Goal: Task Accomplishment & Management: Manage account settings

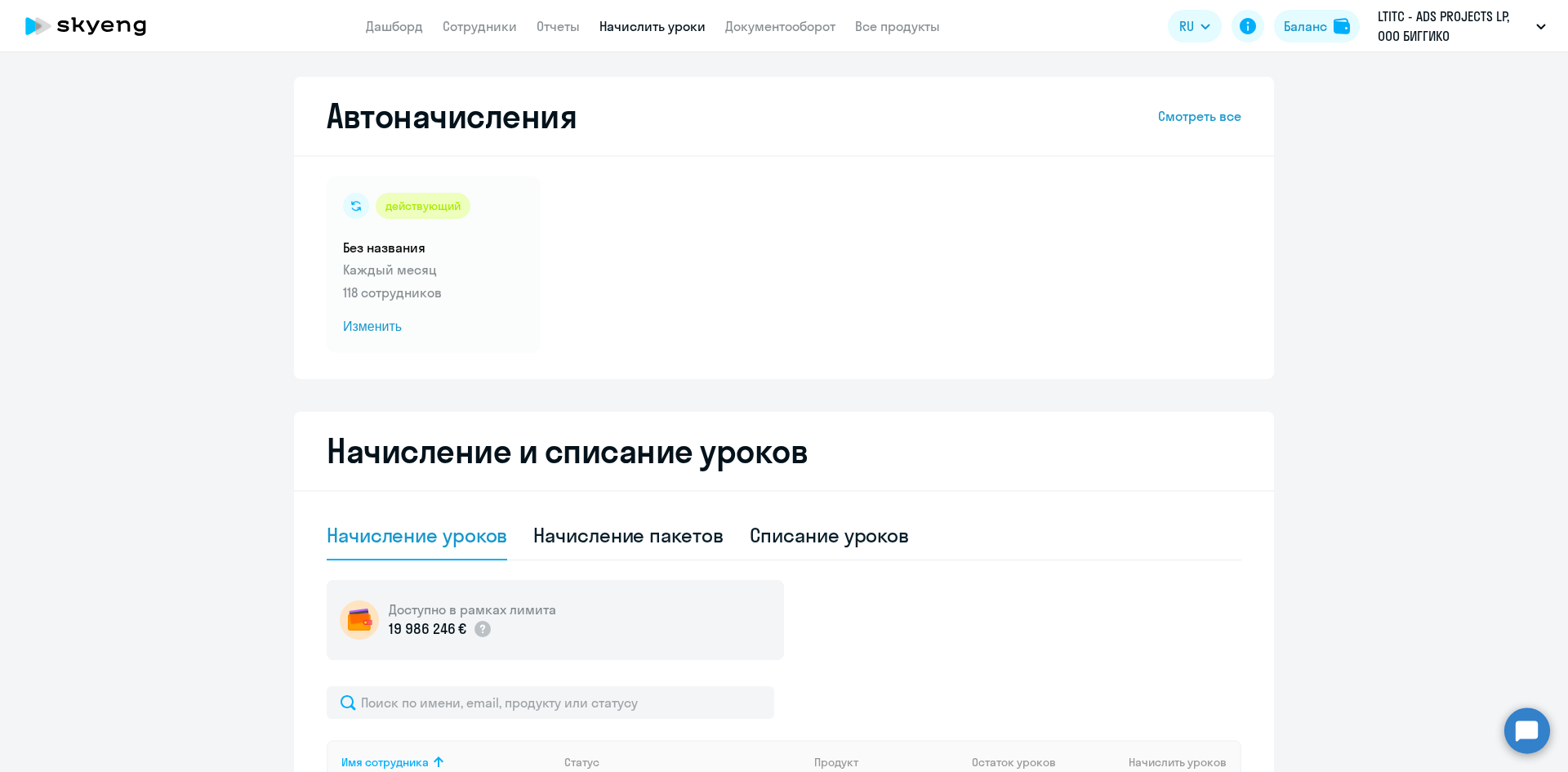
select select "10"
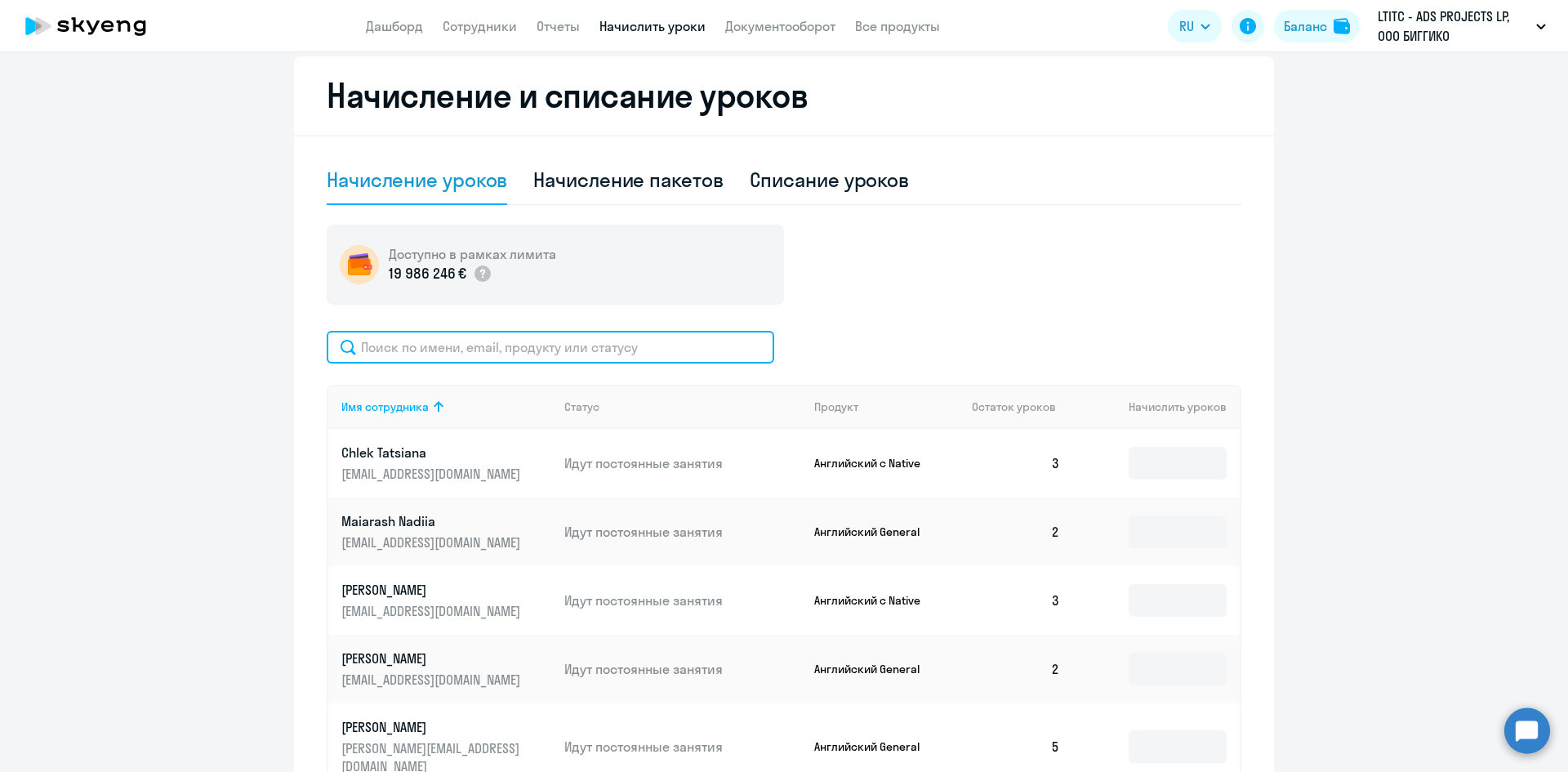
click at [473, 346] on input "text" at bounding box center [550, 347] width 447 height 33
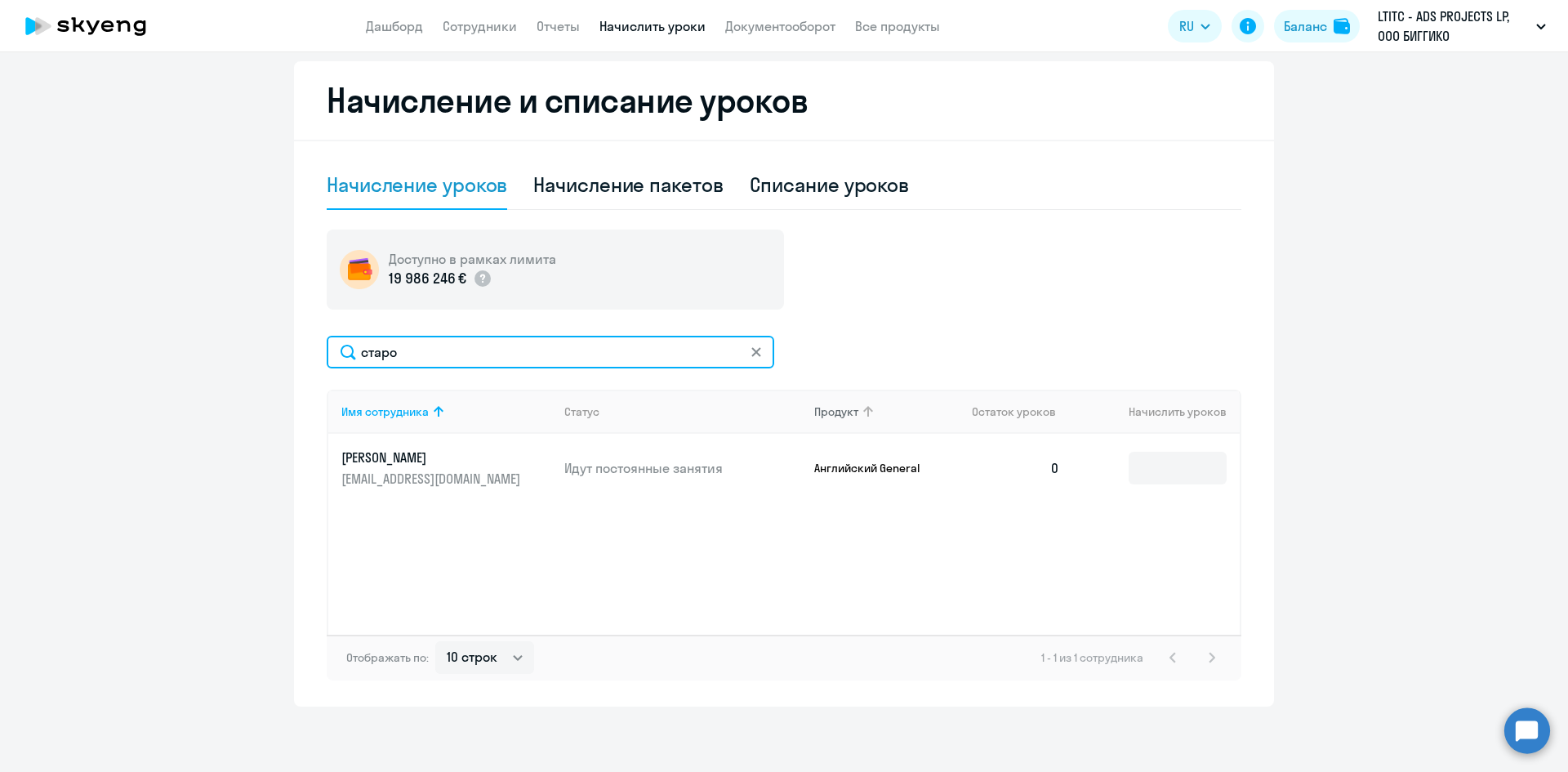
scroll to position [350, 0]
type input "старо"
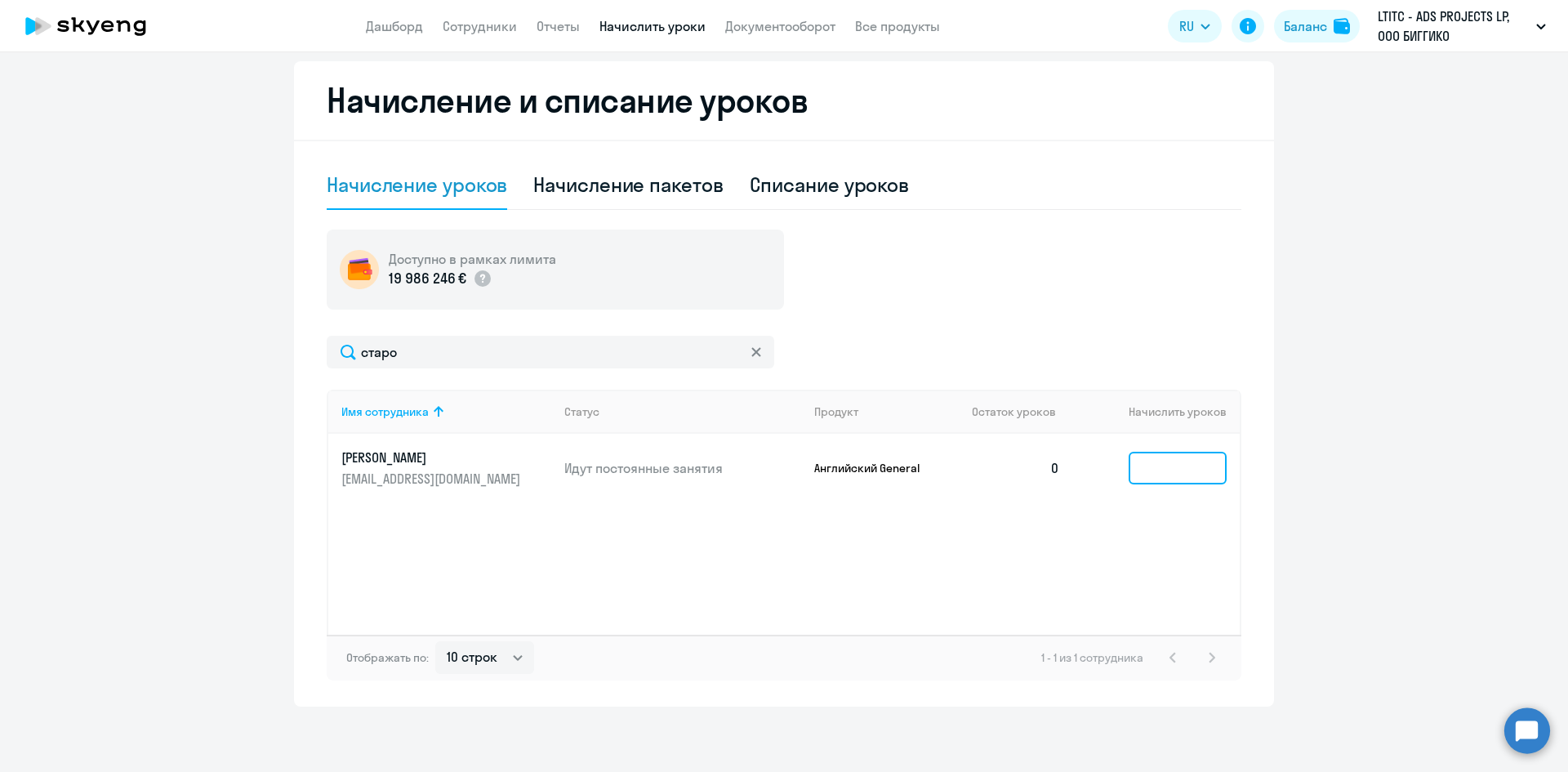
click at [1162, 464] on input at bounding box center [1177, 468] width 98 height 33
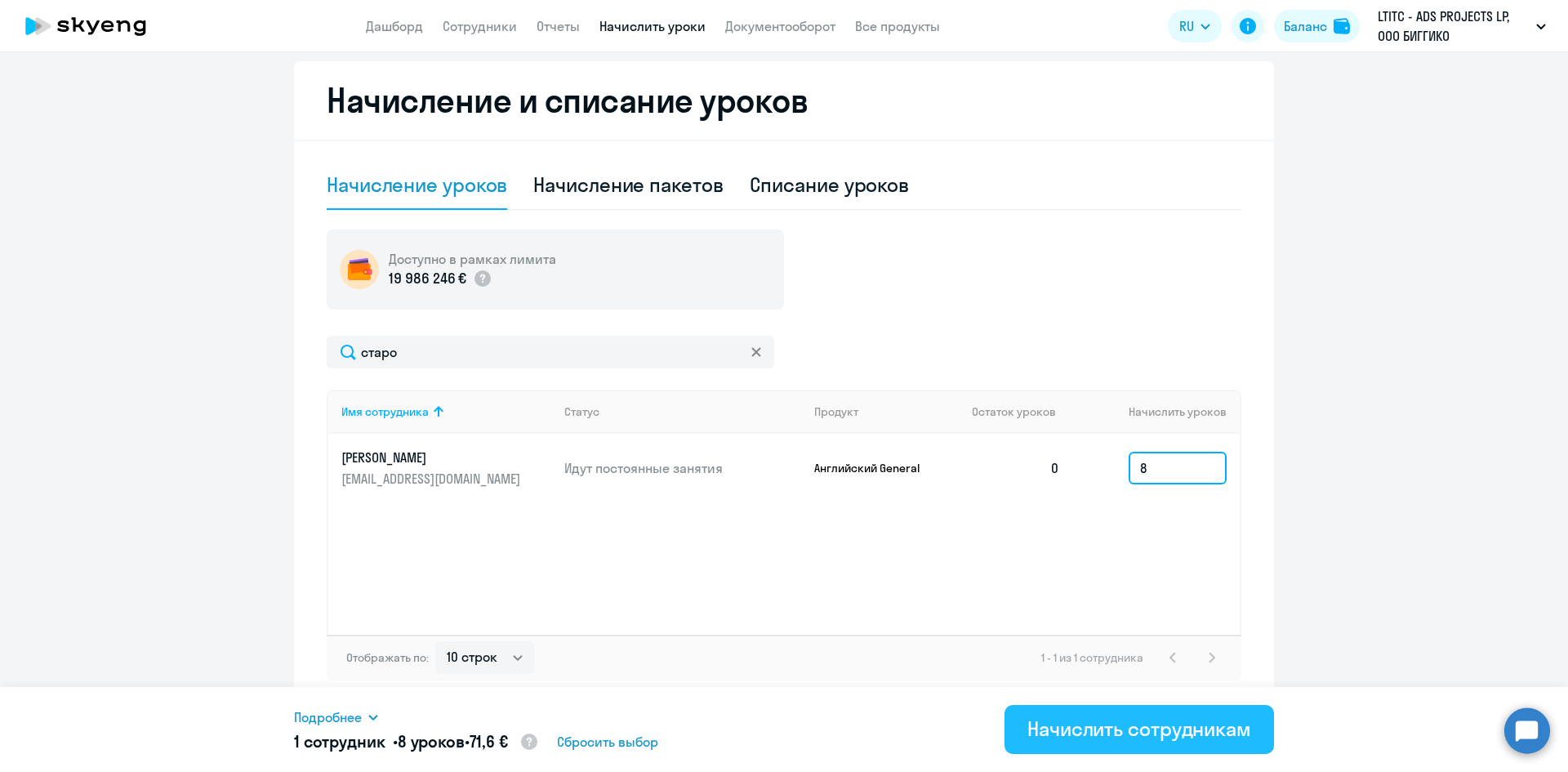
type input "8"
click at [1071, 735] on div "Начислить сотрудникам" at bounding box center [1139, 729] width 224 height 26
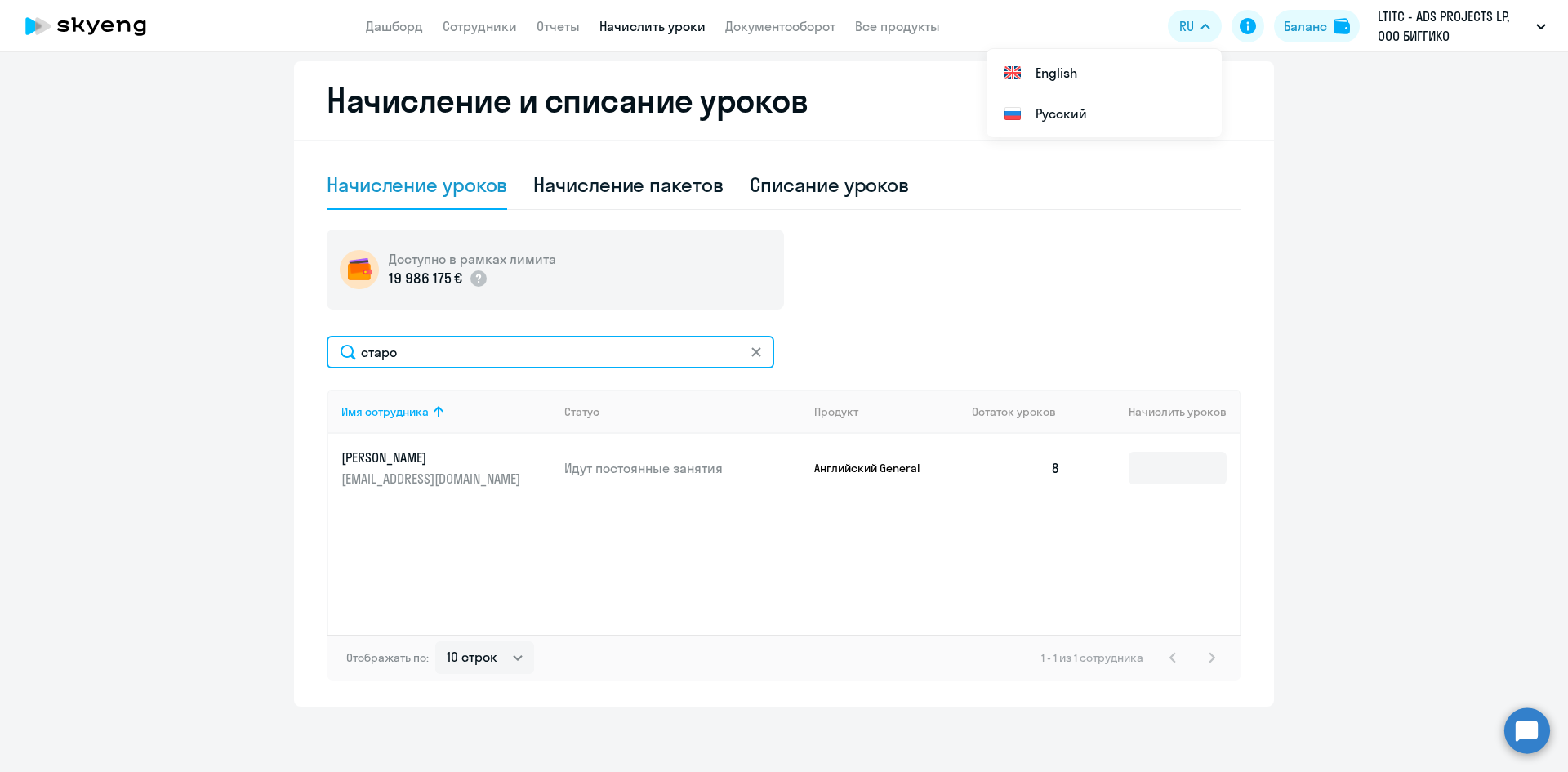
click at [758, 359] on input "старо" at bounding box center [550, 353] width 447 height 33
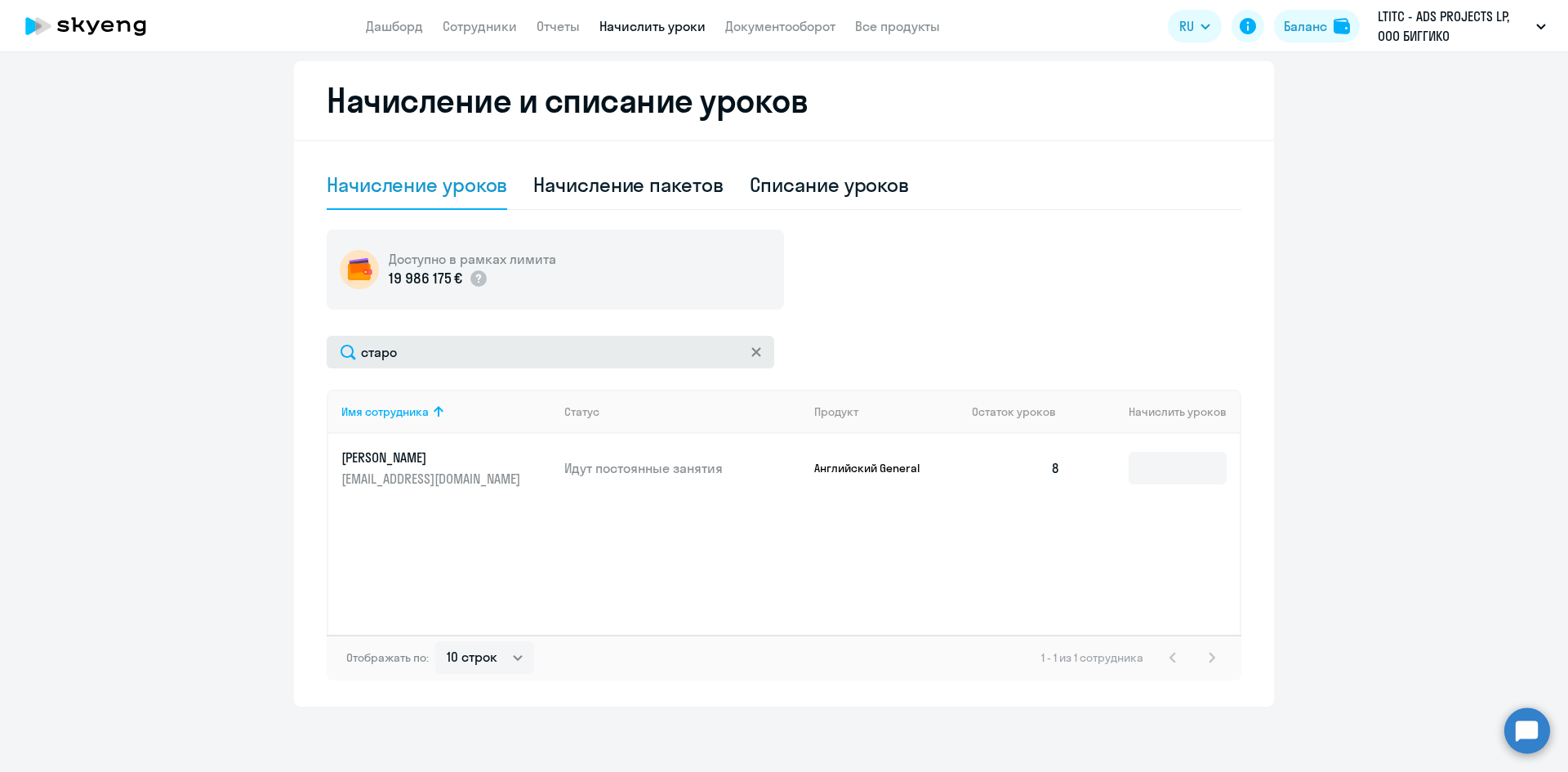
click at [754, 351] on svg-icon at bounding box center [755, 352] width 13 height 13
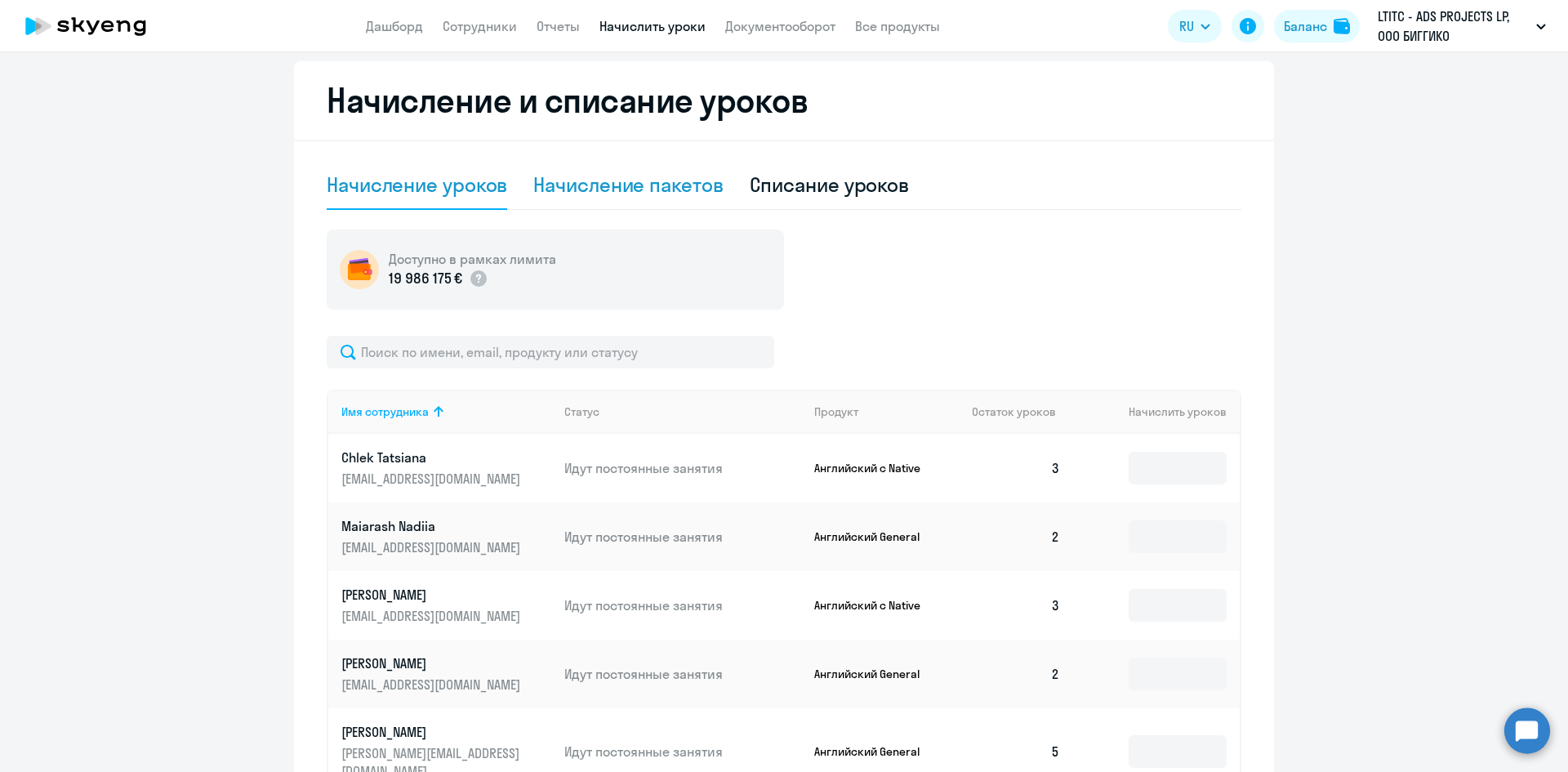
click at [564, 196] on div "Начисление пакетов" at bounding box center [628, 185] width 189 height 26
select select "10"
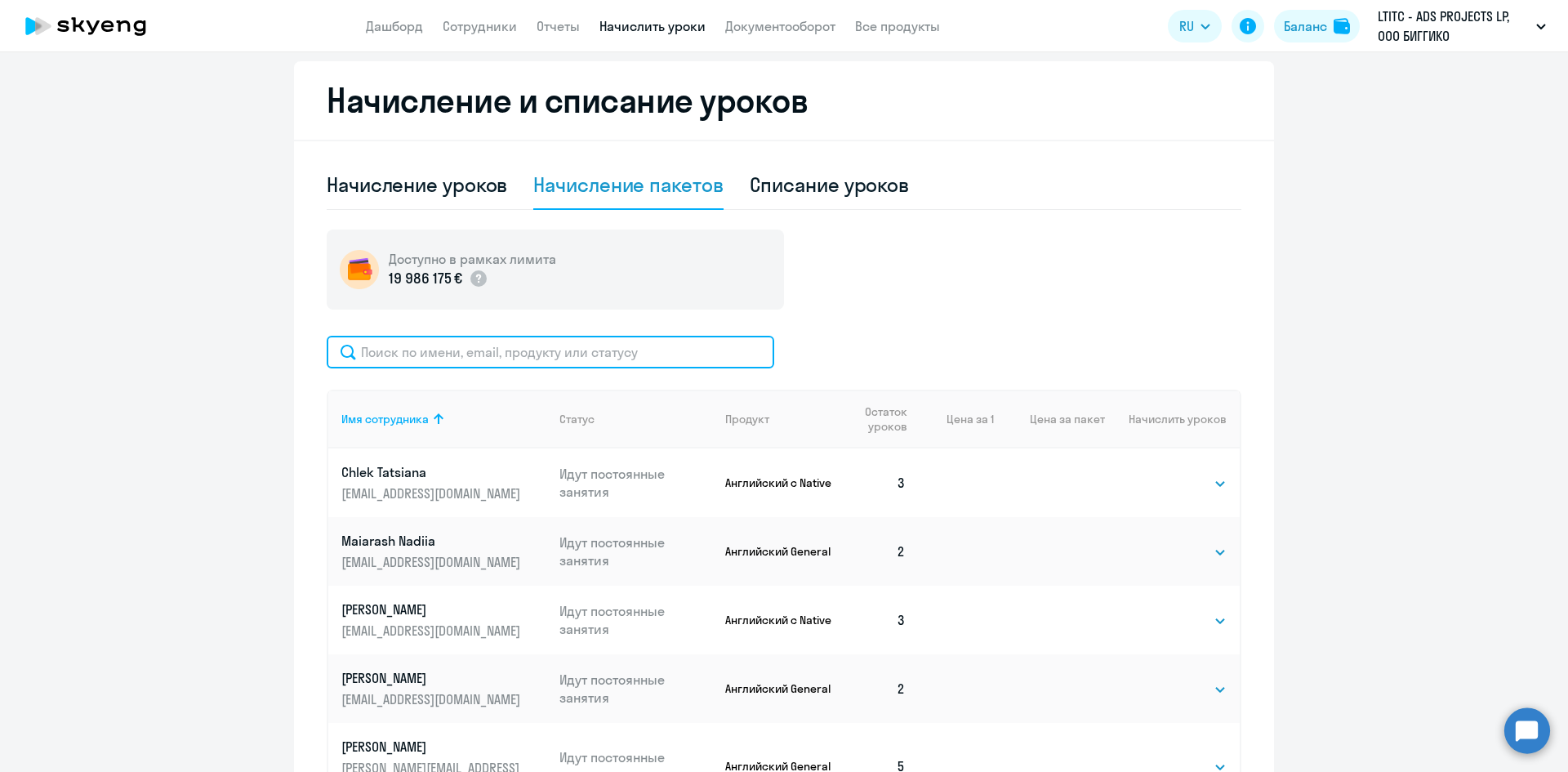
click at [540, 338] on input "text" at bounding box center [550, 353] width 447 height 33
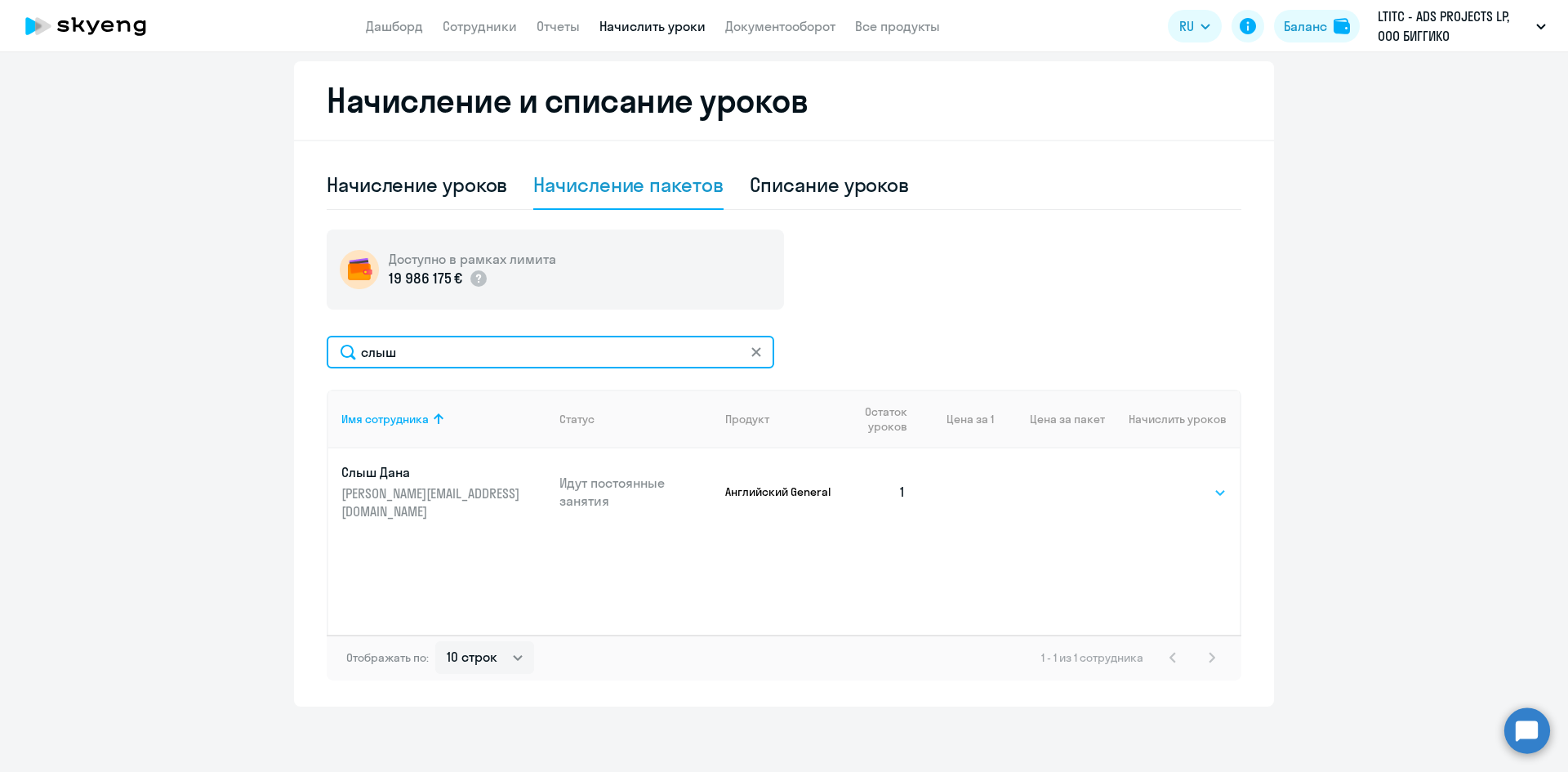
type input "слыш"
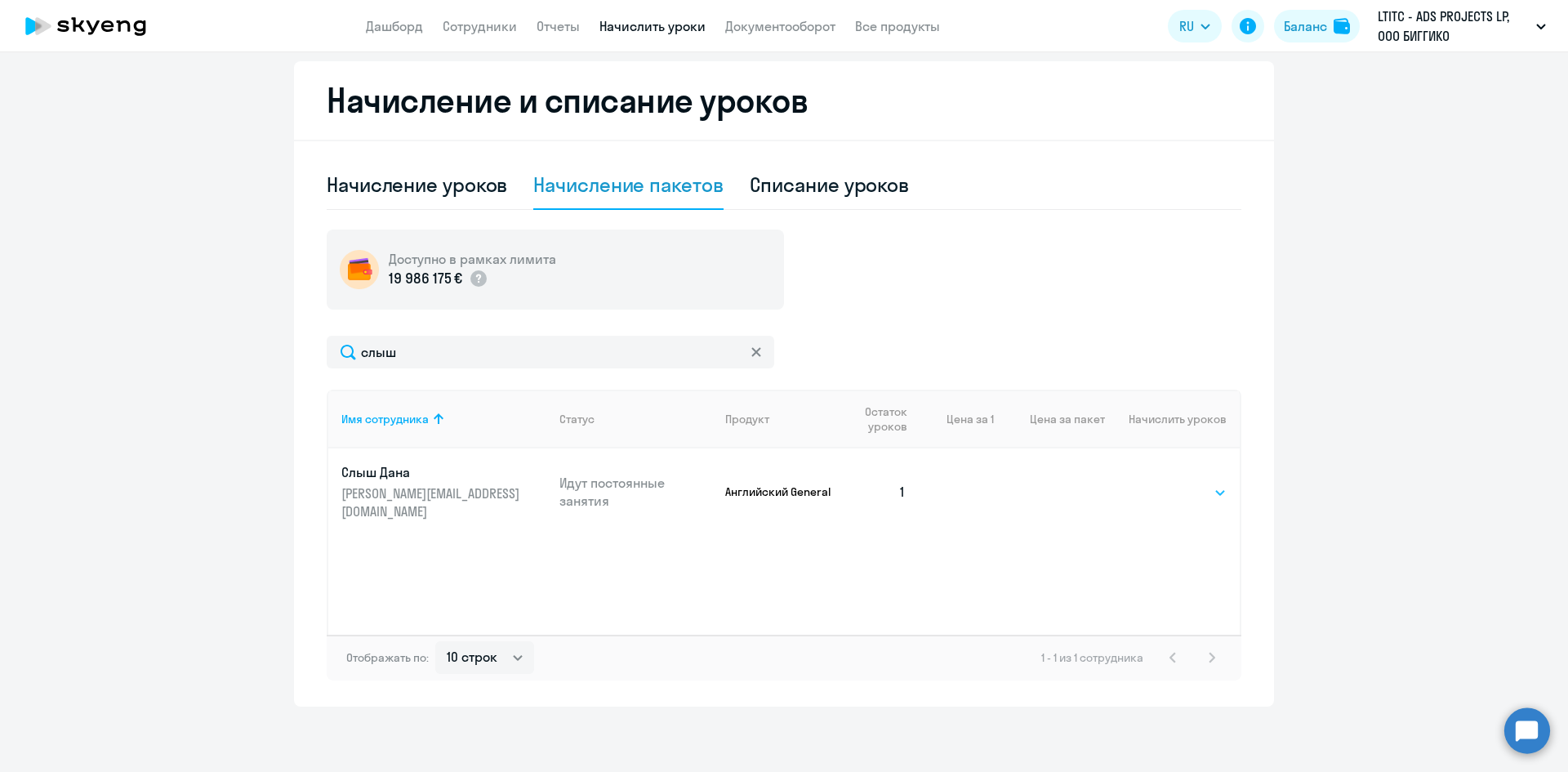
click at [1201, 483] on select "Выбрать 4 8 16 32 64 96 128" at bounding box center [1193, 492] width 67 height 20
click at [477, 29] on link "Сотрудники" at bounding box center [480, 26] width 75 height 16
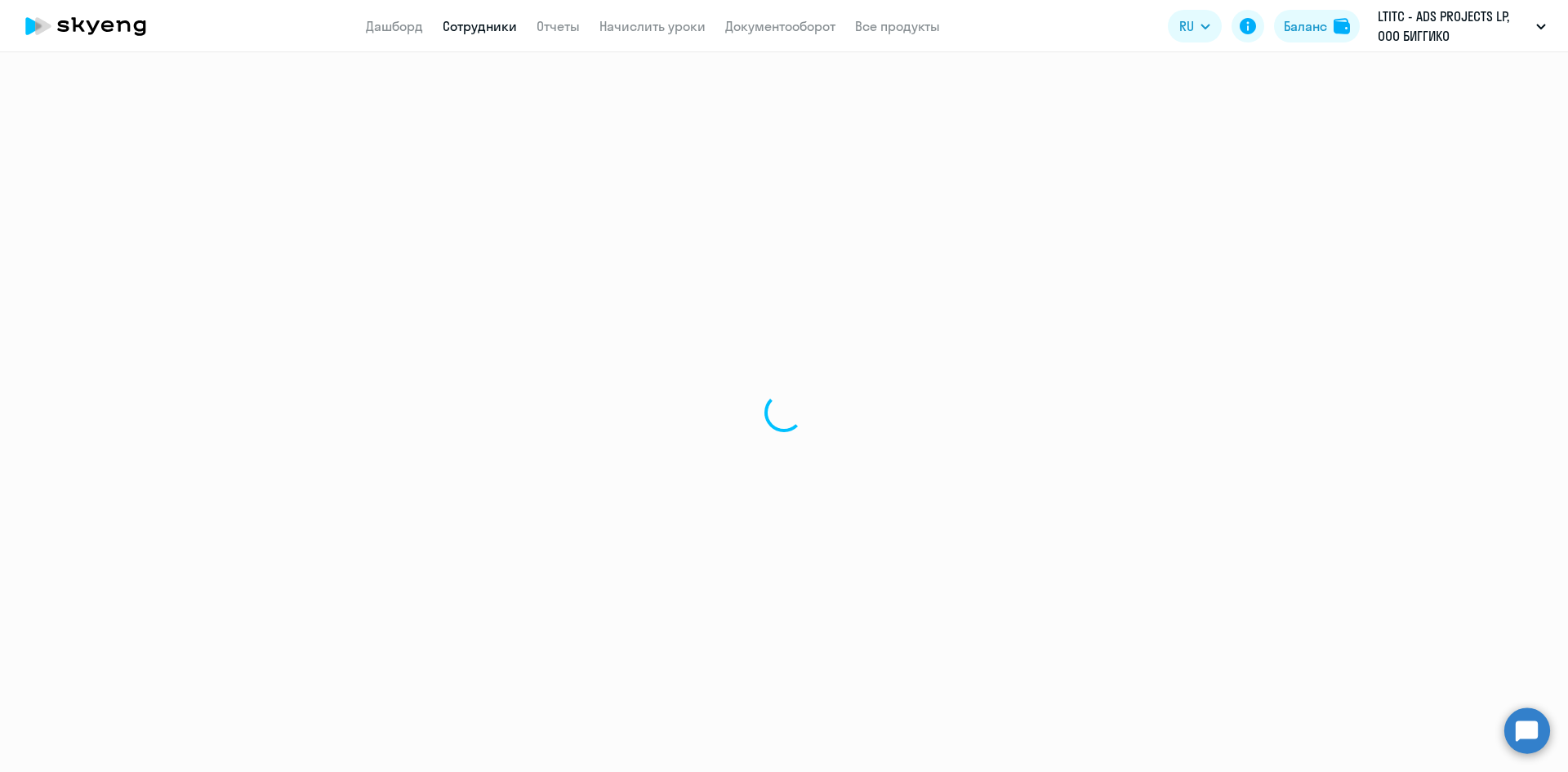
select select "30"
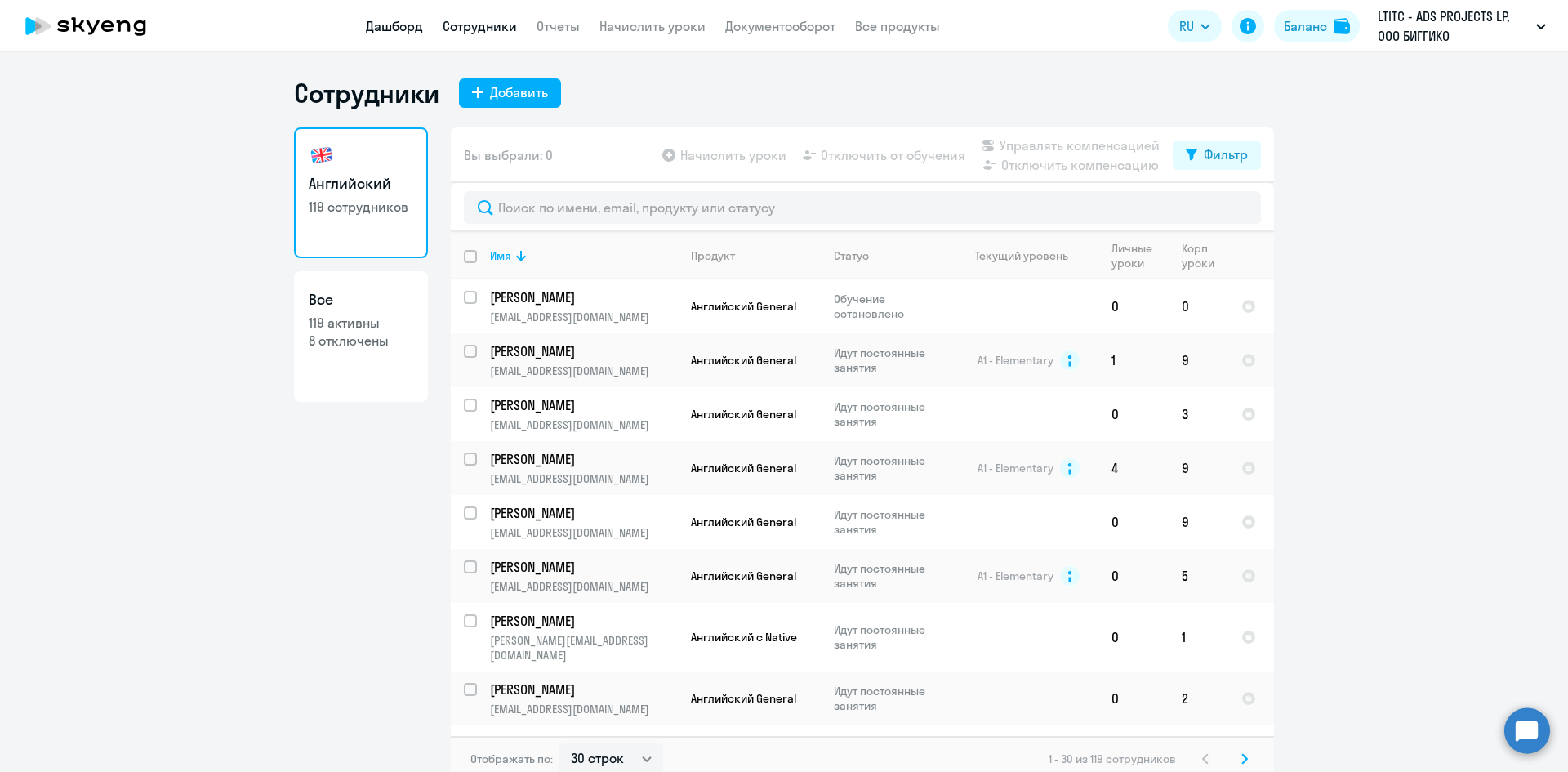
click at [395, 30] on link "Дашборд" at bounding box center [394, 26] width 57 height 16
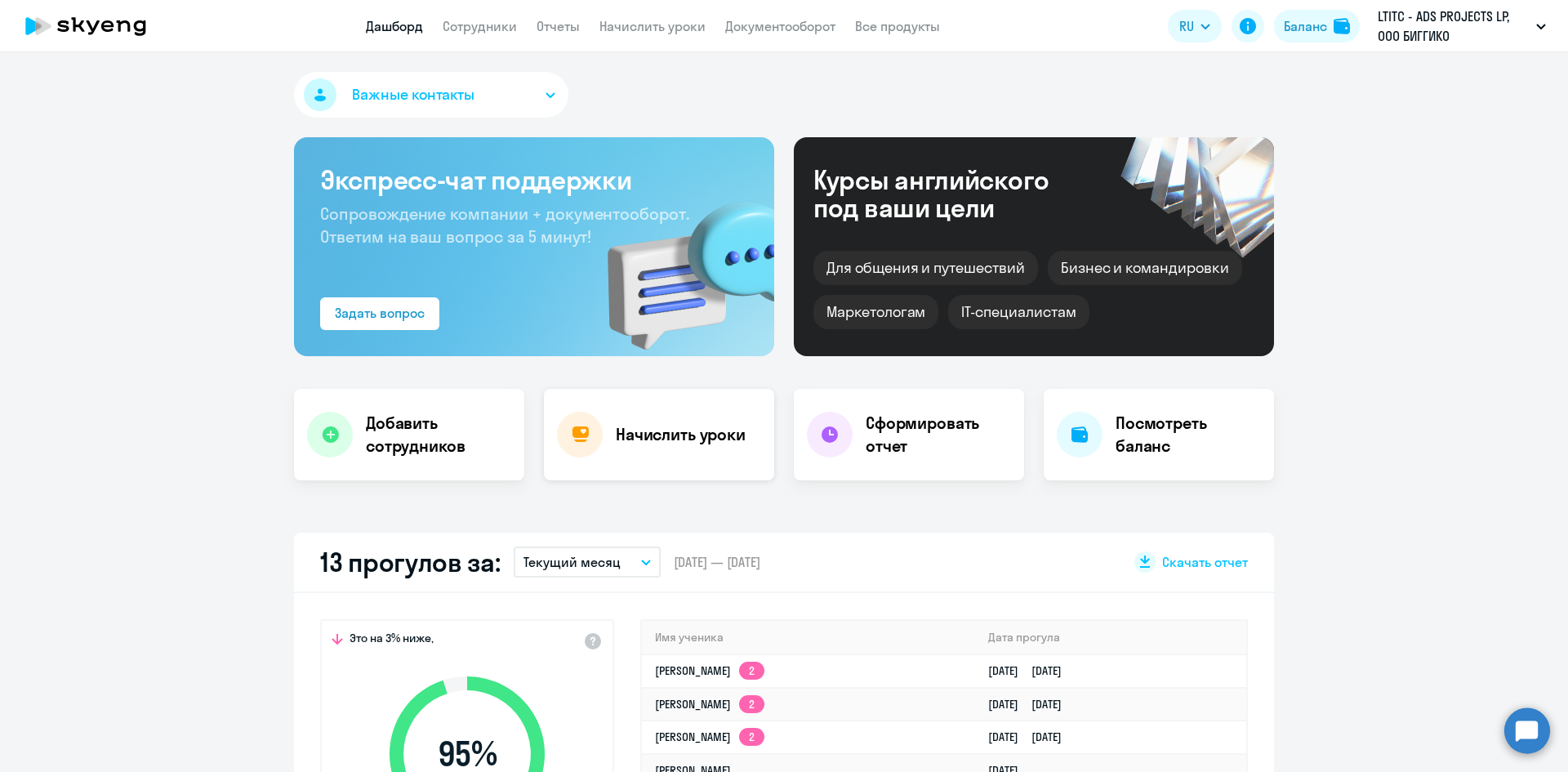
click at [628, 436] on h4 "Начислить уроки" at bounding box center [681, 434] width 130 height 23
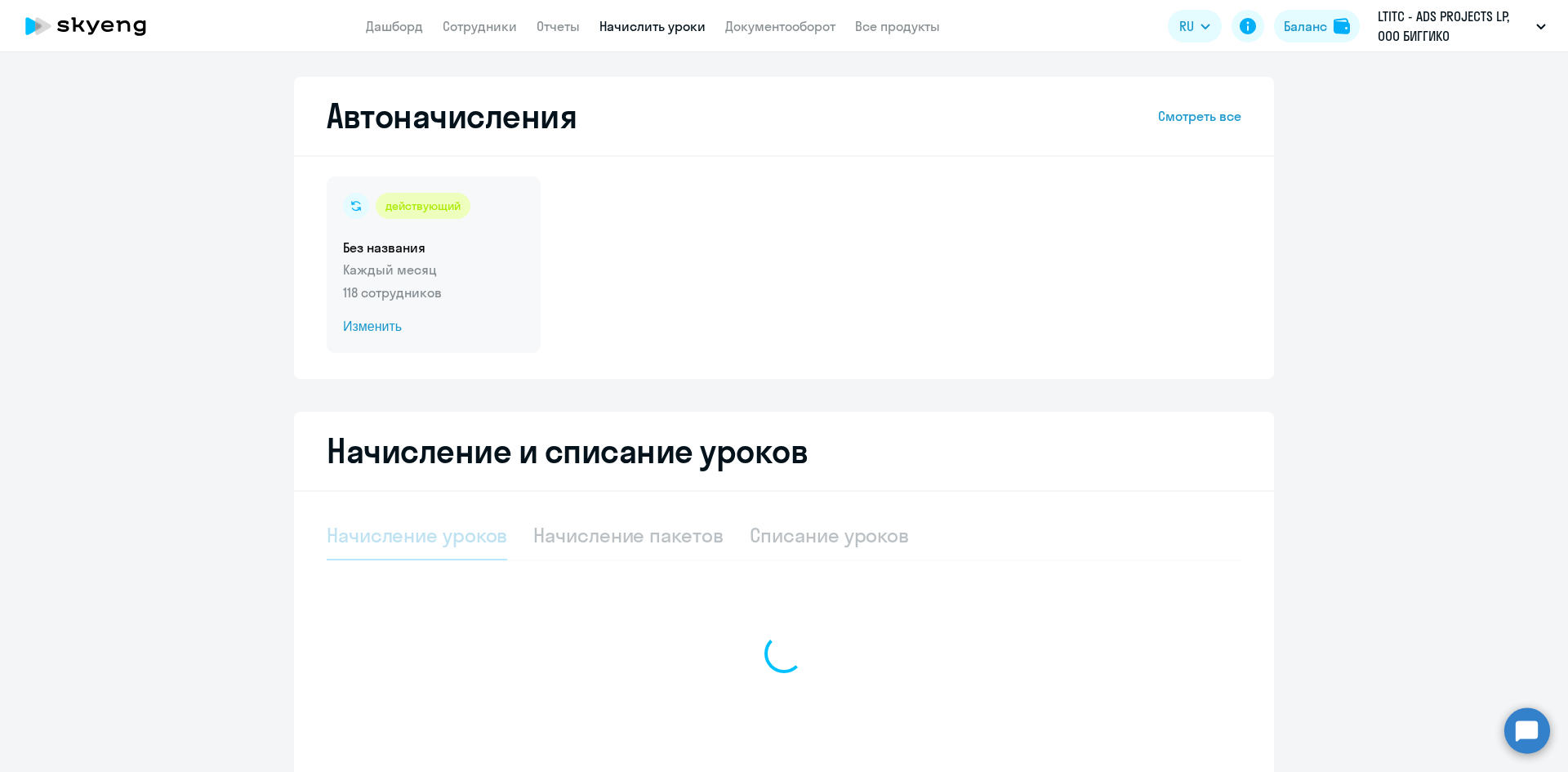
select select "10"
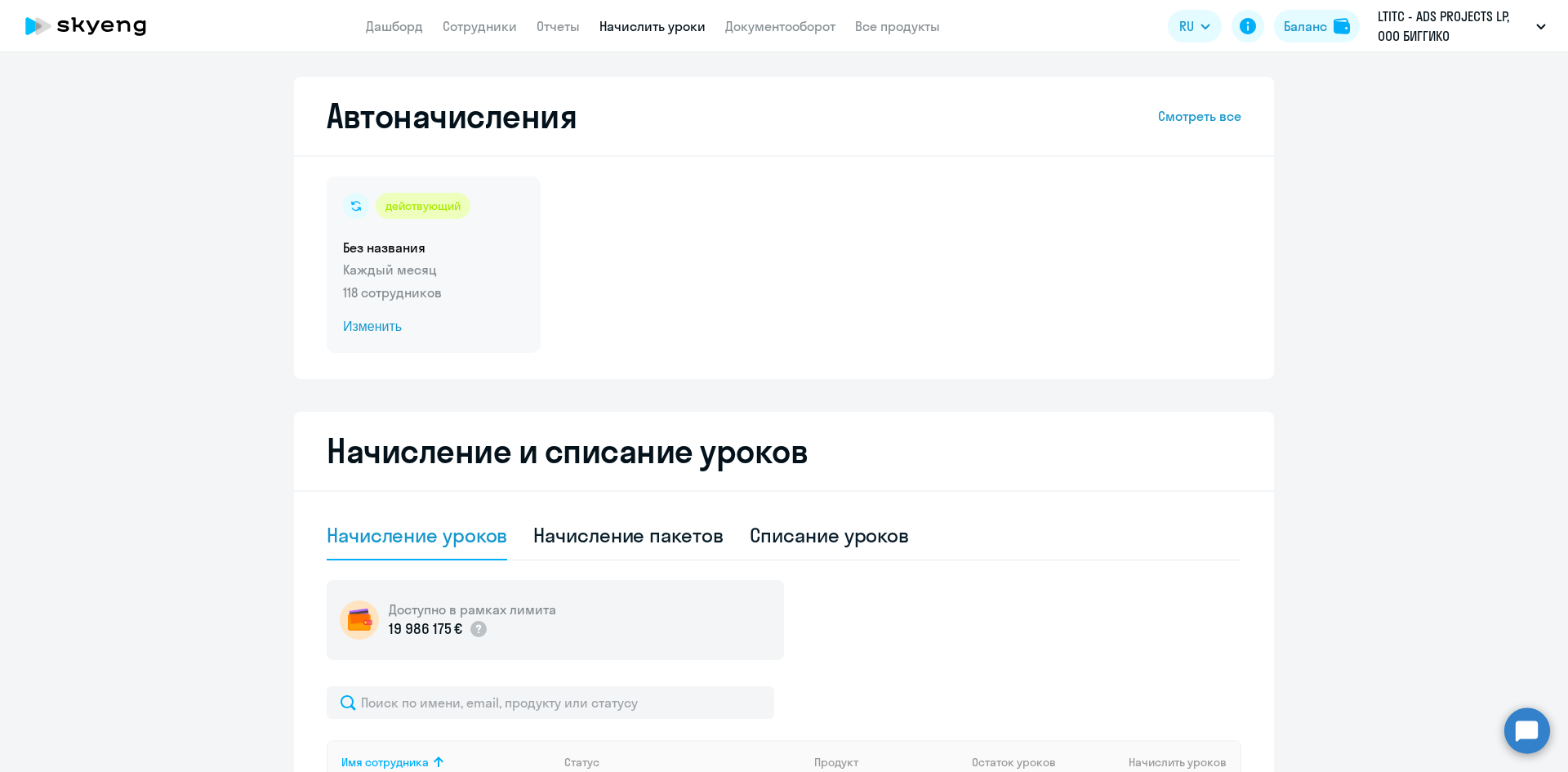
click at [388, 265] on p "Каждый месяц" at bounding box center [433, 269] width 181 height 20
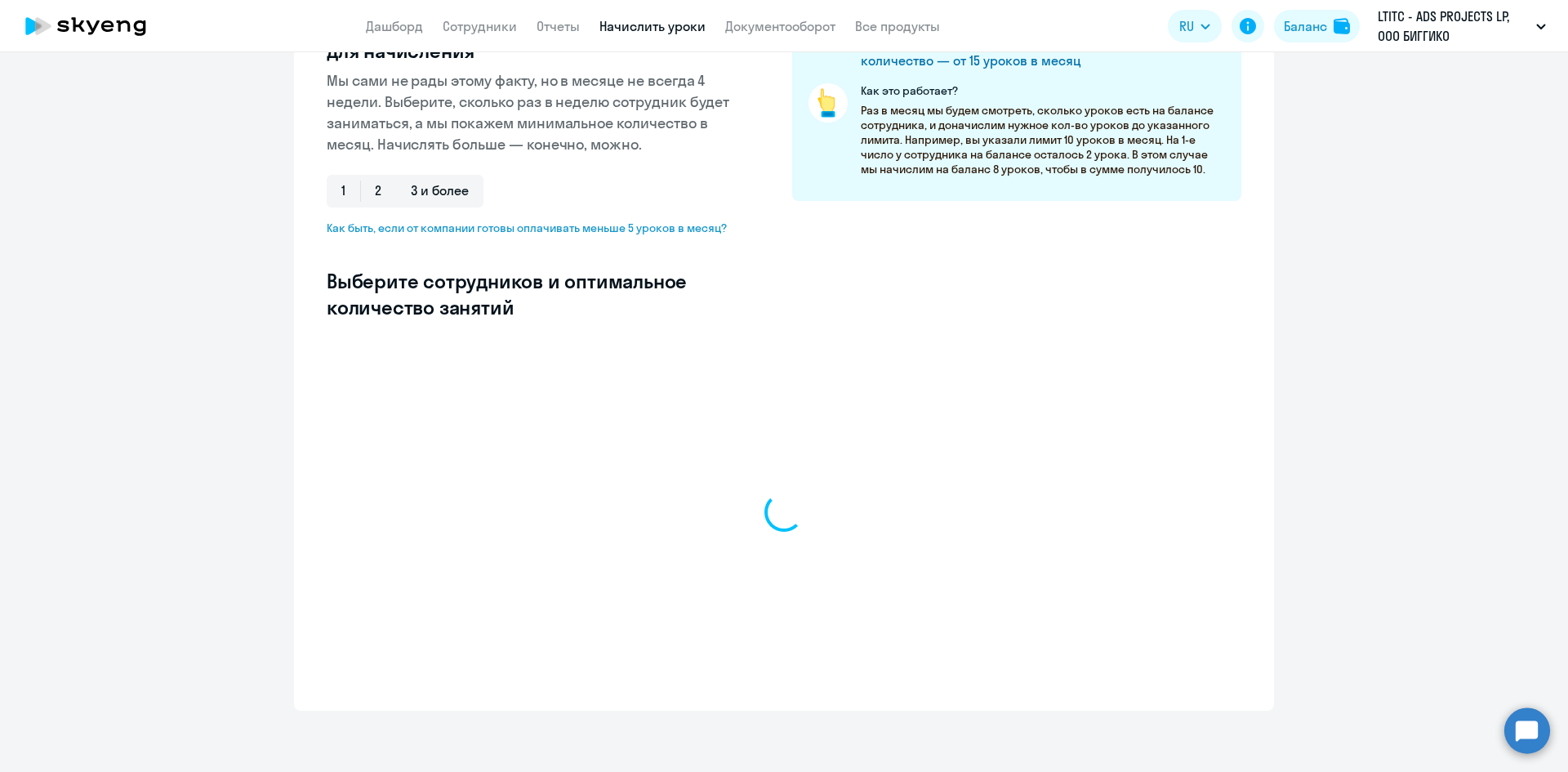
scroll to position [261, 0]
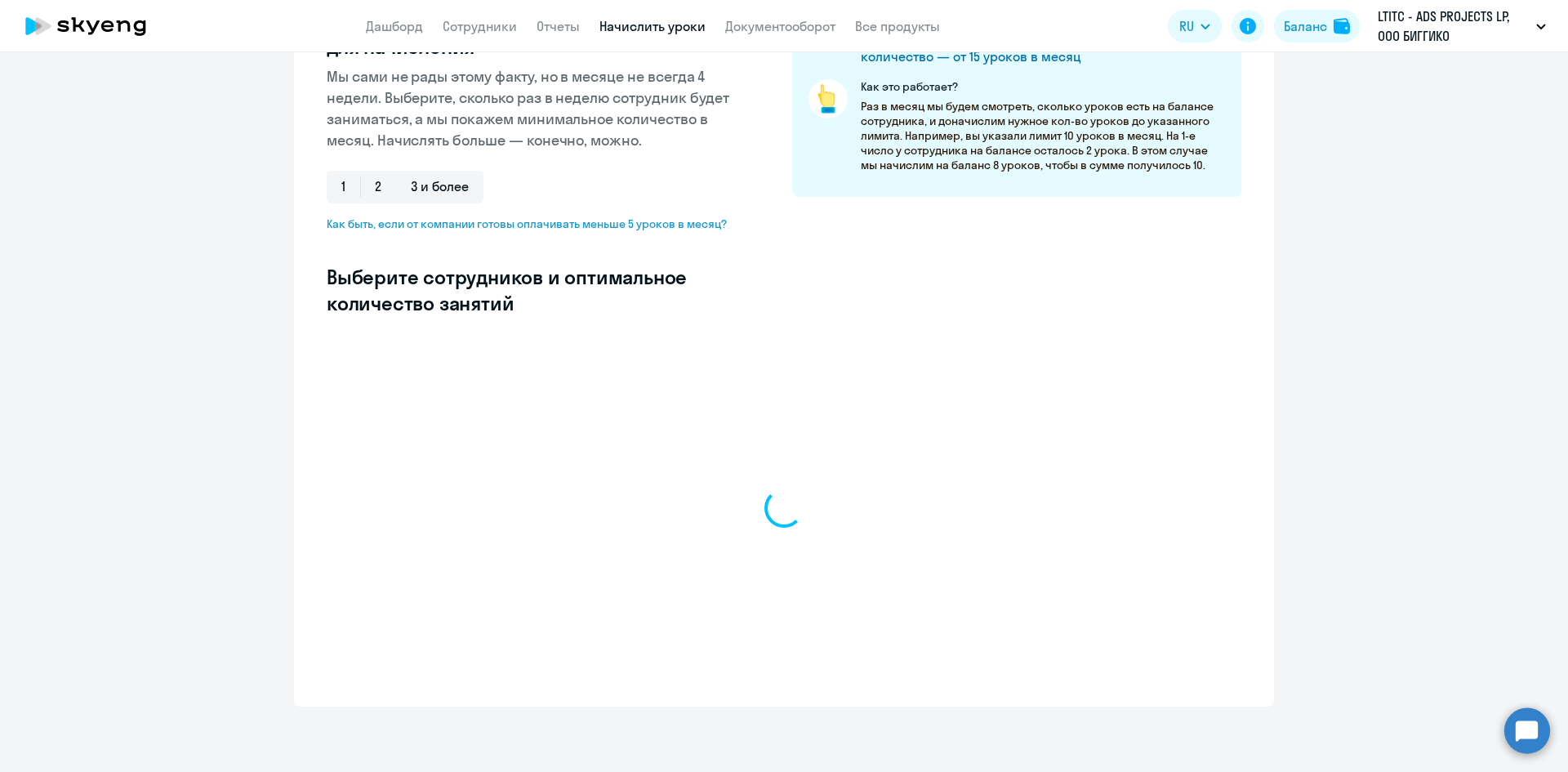
select select "10"
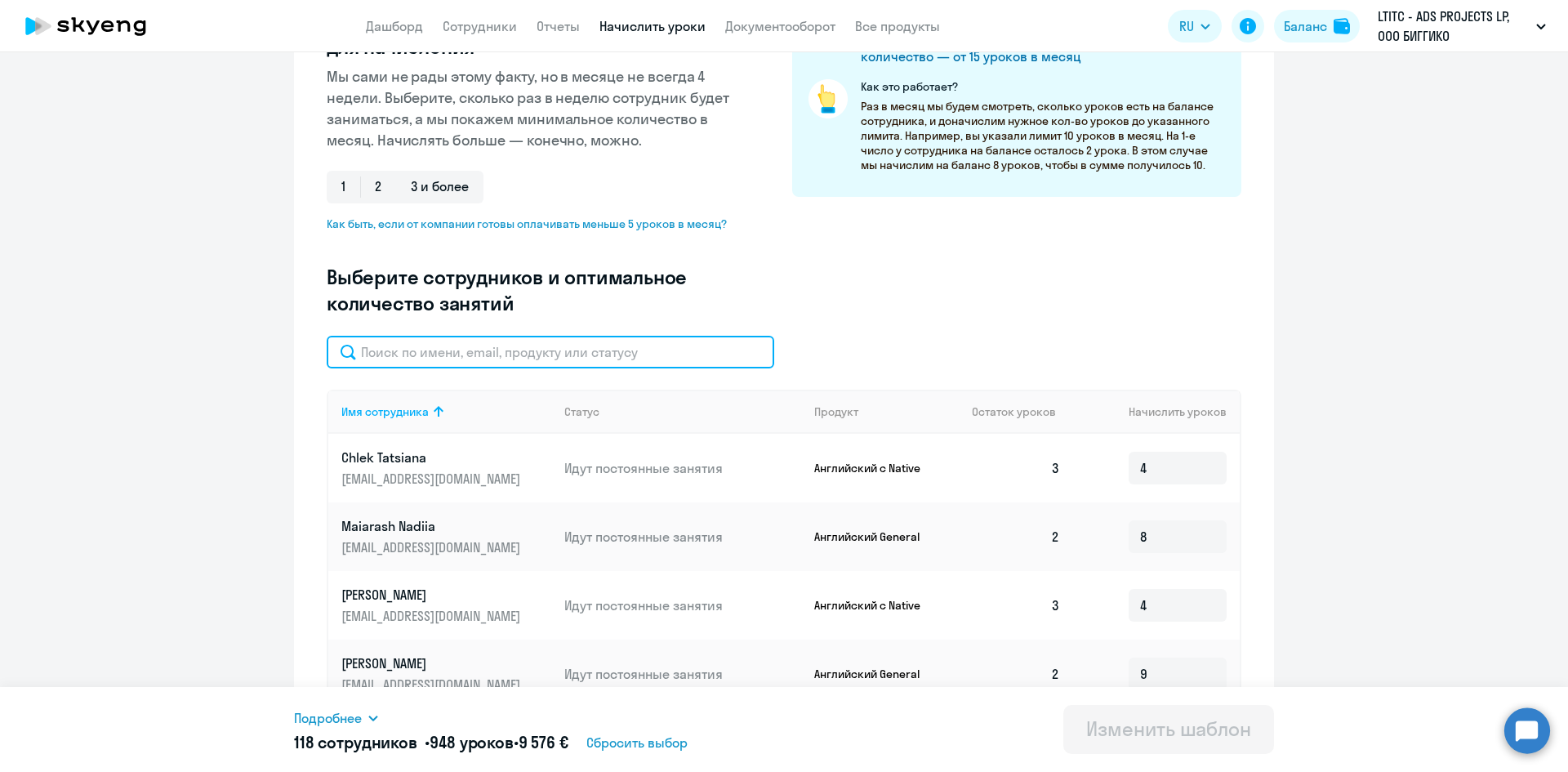
click at [432, 355] on input "text" at bounding box center [550, 353] width 447 height 33
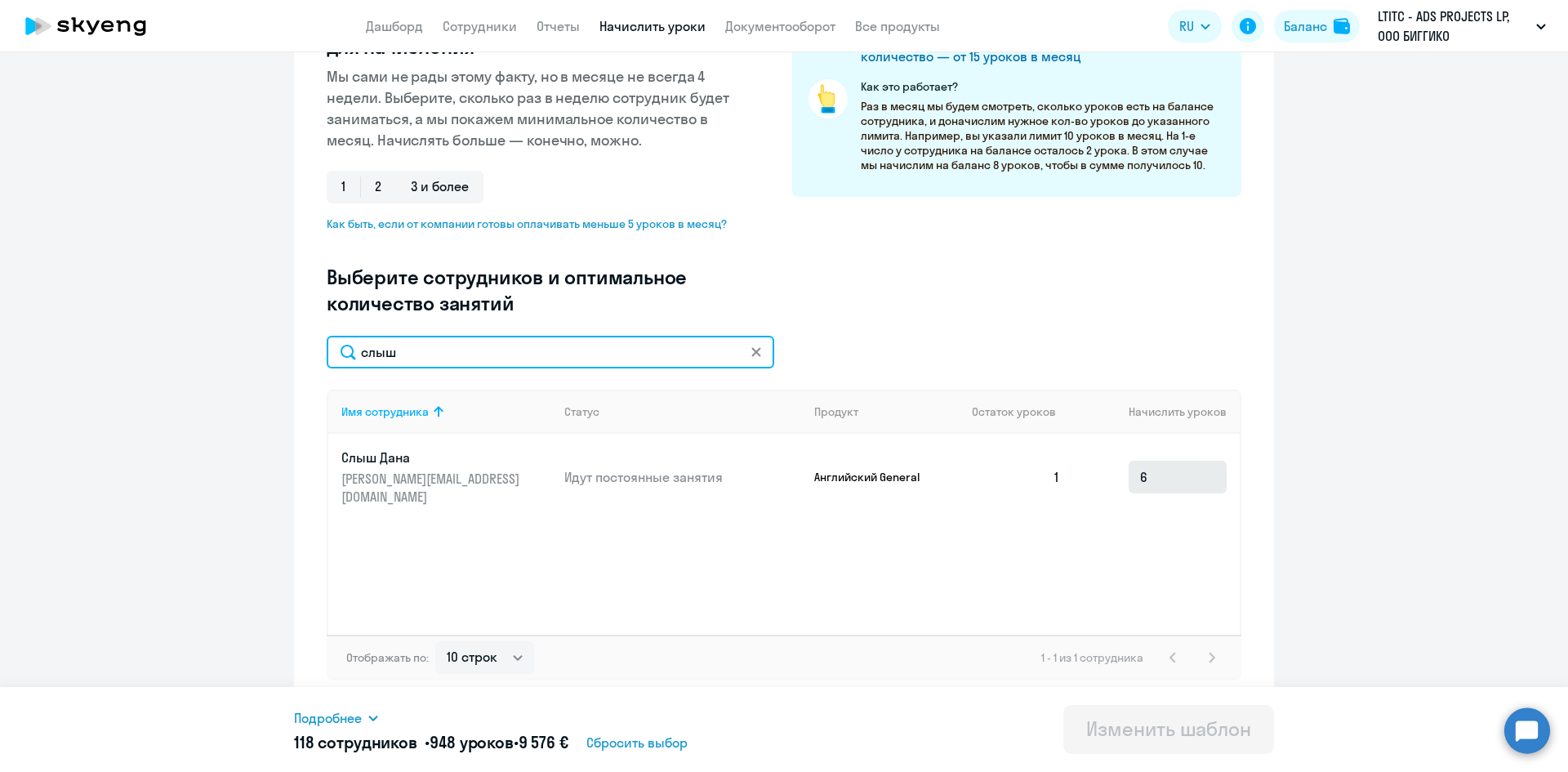
type input "слыш"
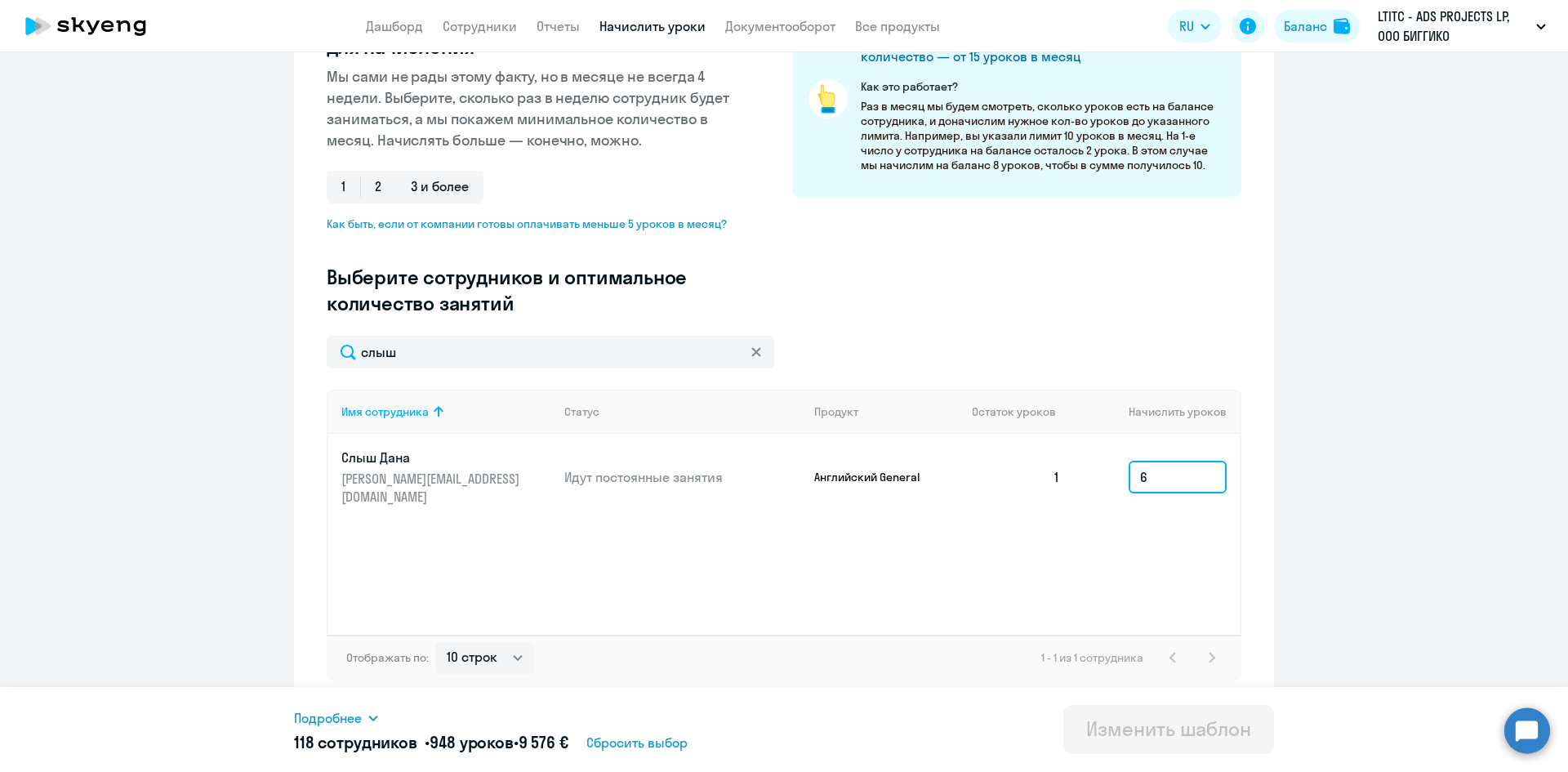
drag, startPoint x: 1158, startPoint y: 471, endPoint x: 1133, endPoint y: 471, distance: 25.0
click at [1133, 471] on input "6" at bounding box center [1177, 477] width 98 height 33
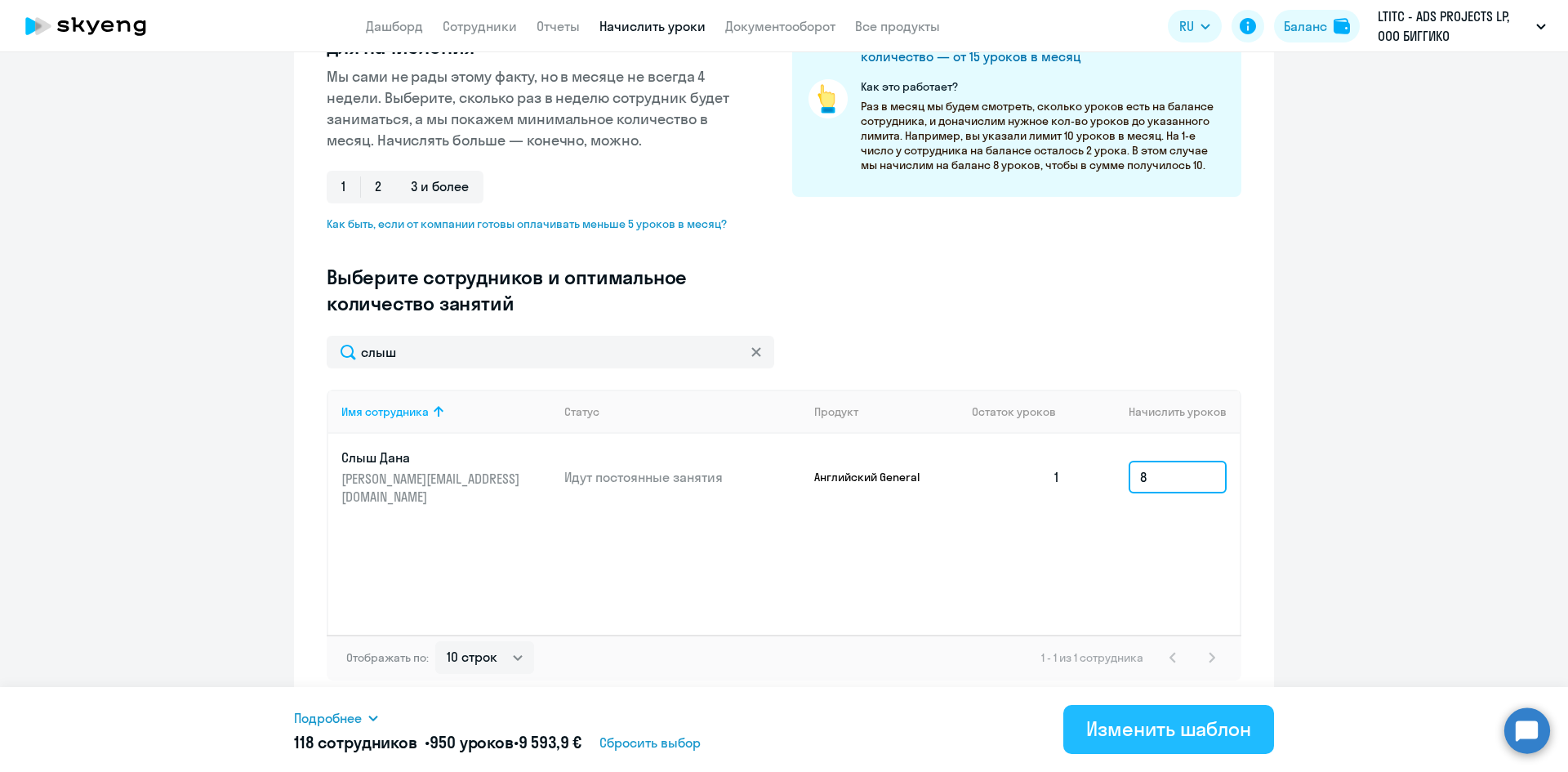
type input "8"
click at [1195, 722] on div "Изменить шаблон" at bounding box center [1169, 729] width 165 height 26
